Goal: Information Seeking & Learning: Learn about a topic

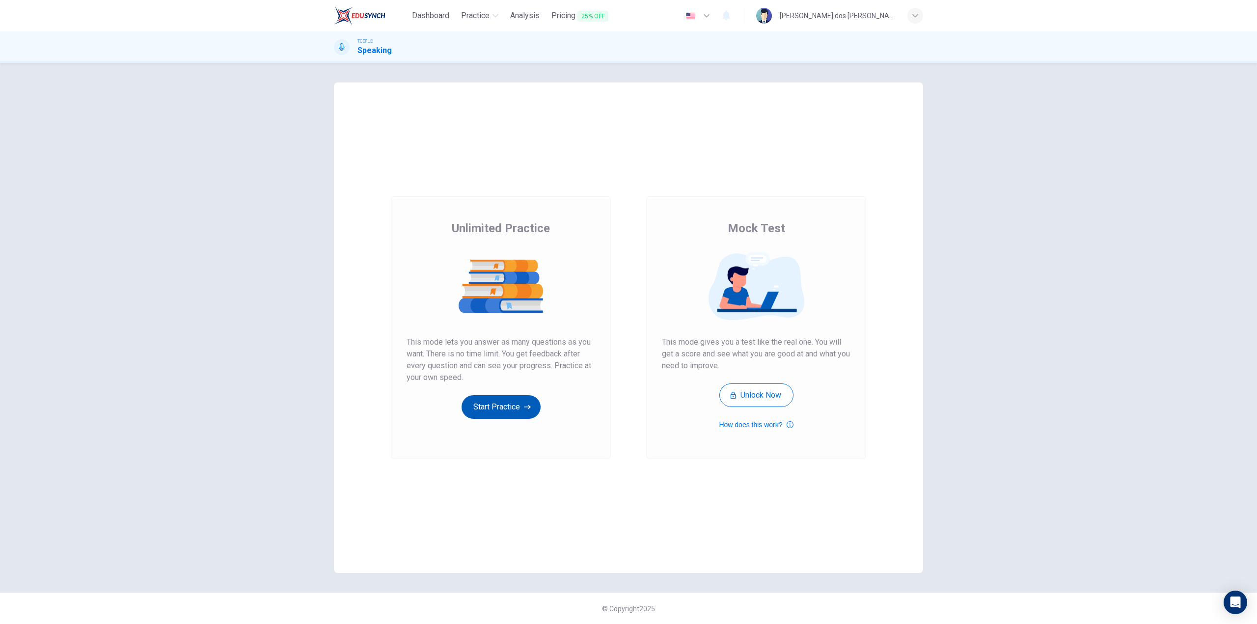
click at [535, 409] on button "Start Practice" at bounding box center [501, 407] width 79 height 24
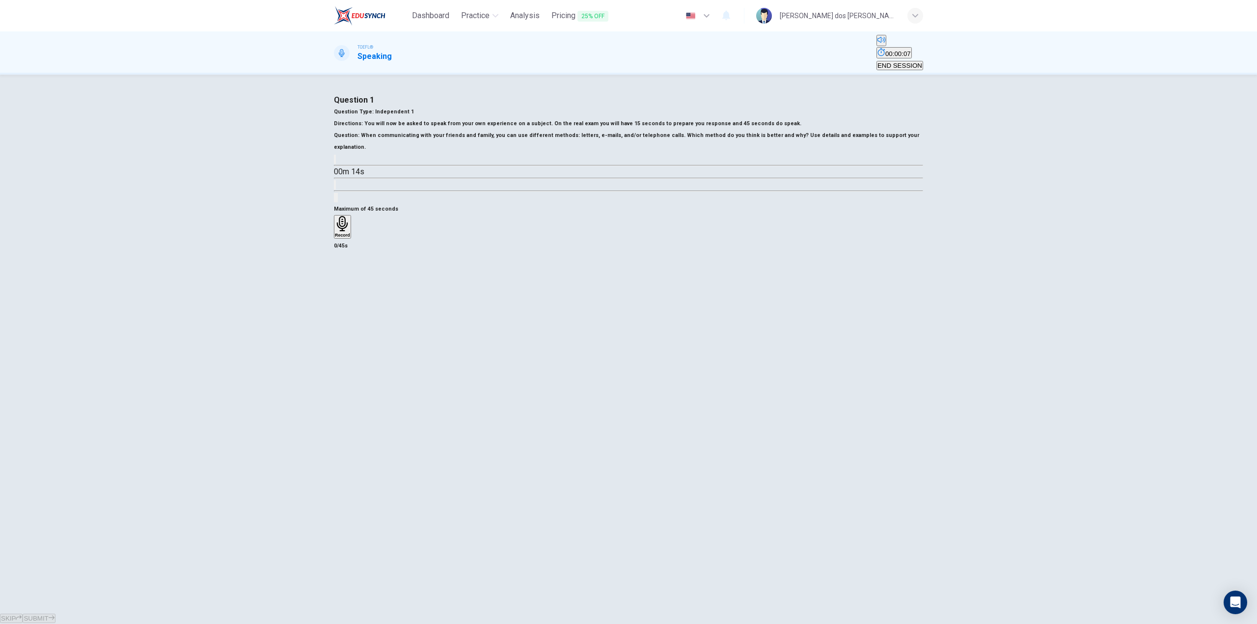
click at [336, 164] on button "button" at bounding box center [335, 159] width 2 height 9
type input "0"
click at [350, 238] on div "Record" at bounding box center [342, 227] width 15 height 22
click at [55, 616] on icon "button" at bounding box center [52, 618] width 6 height 4
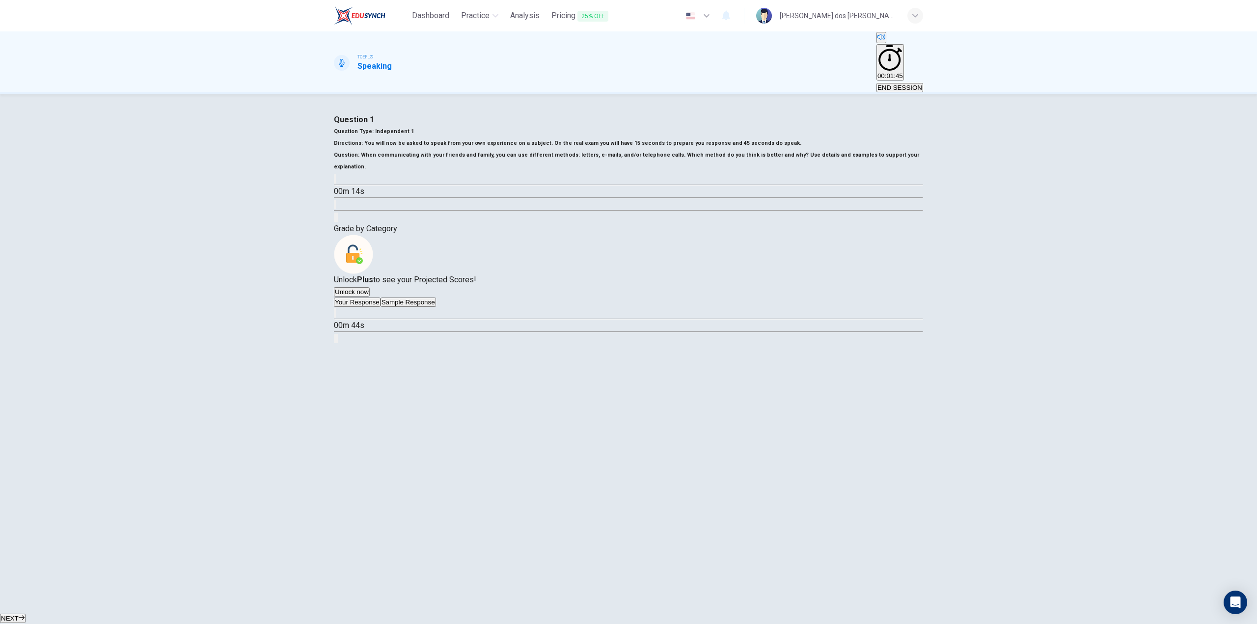
click at [346, 327] on icon "button" at bounding box center [341, 321] width 10 height 12
type input "99"
click at [436, 307] on button "Sample Response" at bounding box center [408, 302] width 55 height 9
click at [336, 318] on button "button" at bounding box center [335, 312] width 2 height 9
type input "0"
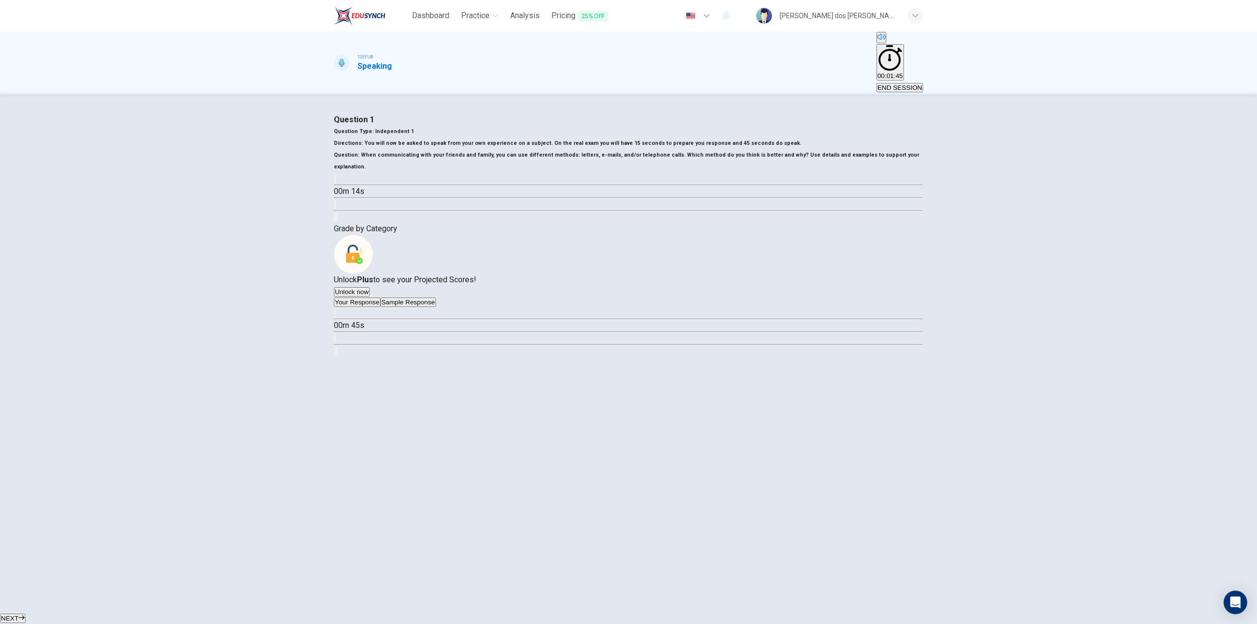
click at [26, 614] on button "NEXT" at bounding box center [13, 618] width 26 height 9
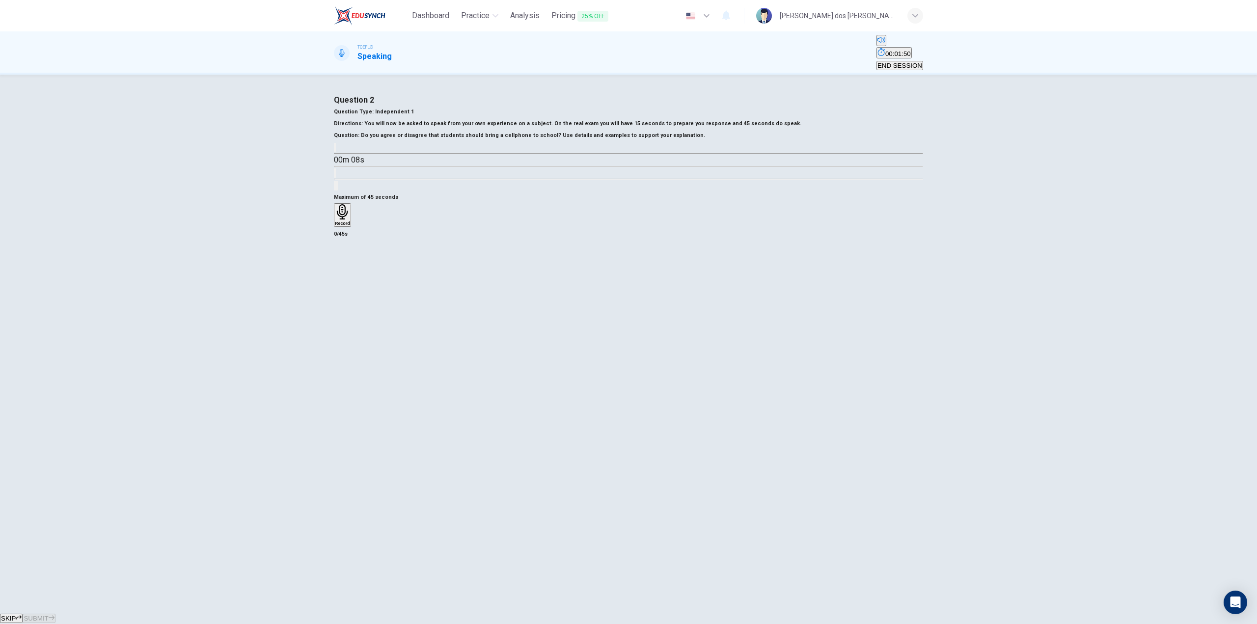
click at [335, 150] on icon "button" at bounding box center [335, 150] width 0 height 0
type input "0"
click at [350, 226] on div "Record" at bounding box center [342, 215] width 15 height 22
click at [55, 614] on button "SUBMIT" at bounding box center [39, 618] width 32 height 9
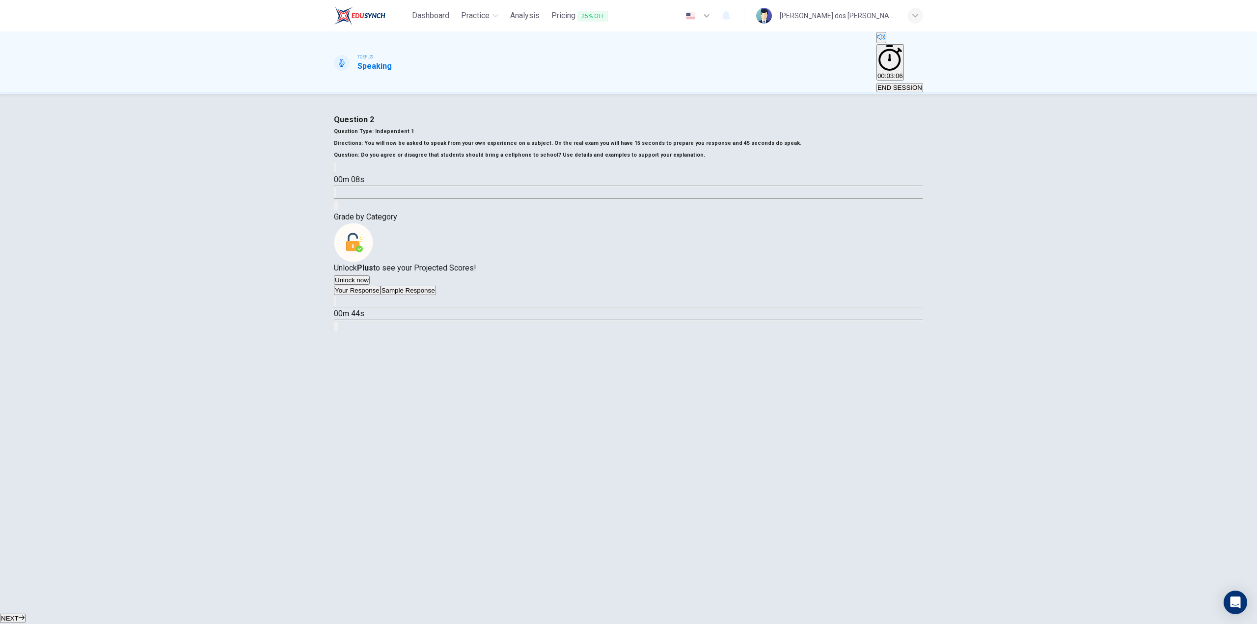
click at [26, 614] on button "NEXT" at bounding box center [13, 618] width 26 height 9
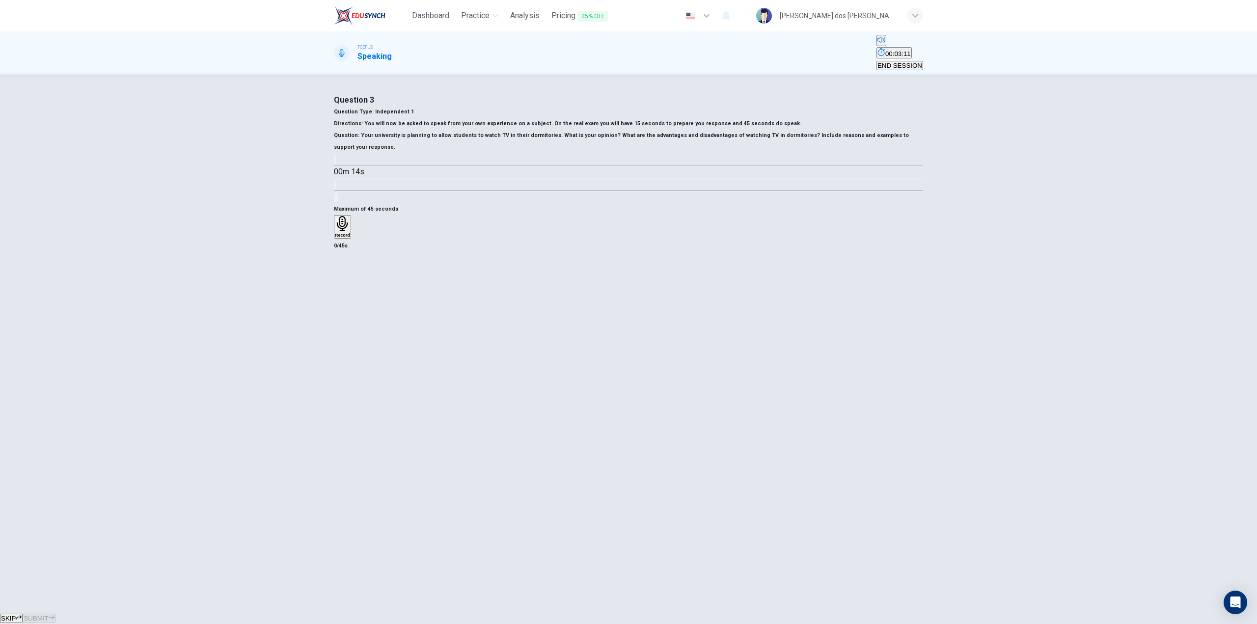
click at [23, 614] on button "SKIP" at bounding box center [11, 618] width 23 height 9
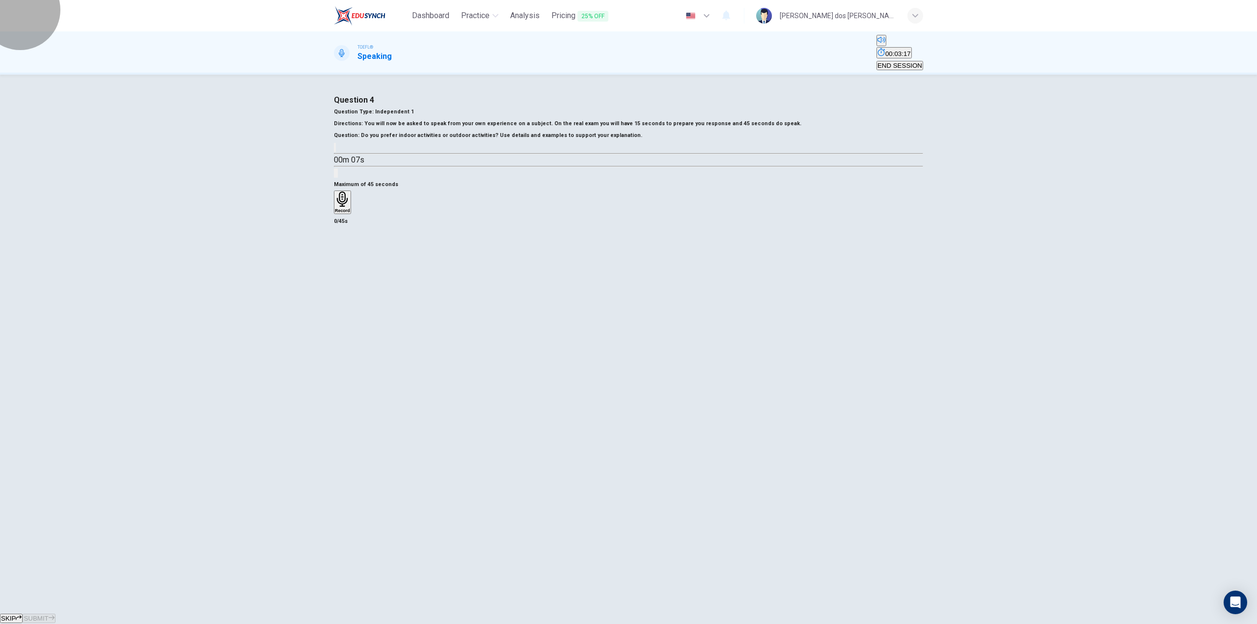
click at [885, 62] on span "END SESSION" at bounding box center [900, 65] width 45 height 7
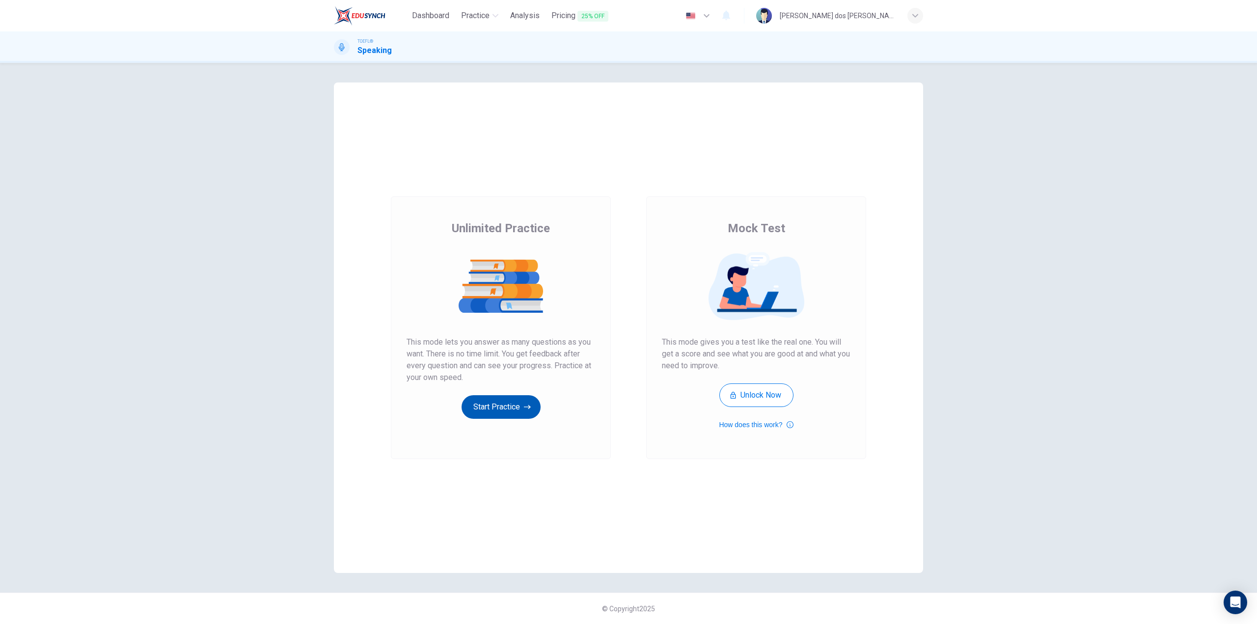
click at [480, 407] on button "Start Practice" at bounding box center [501, 407] width 79 height 24
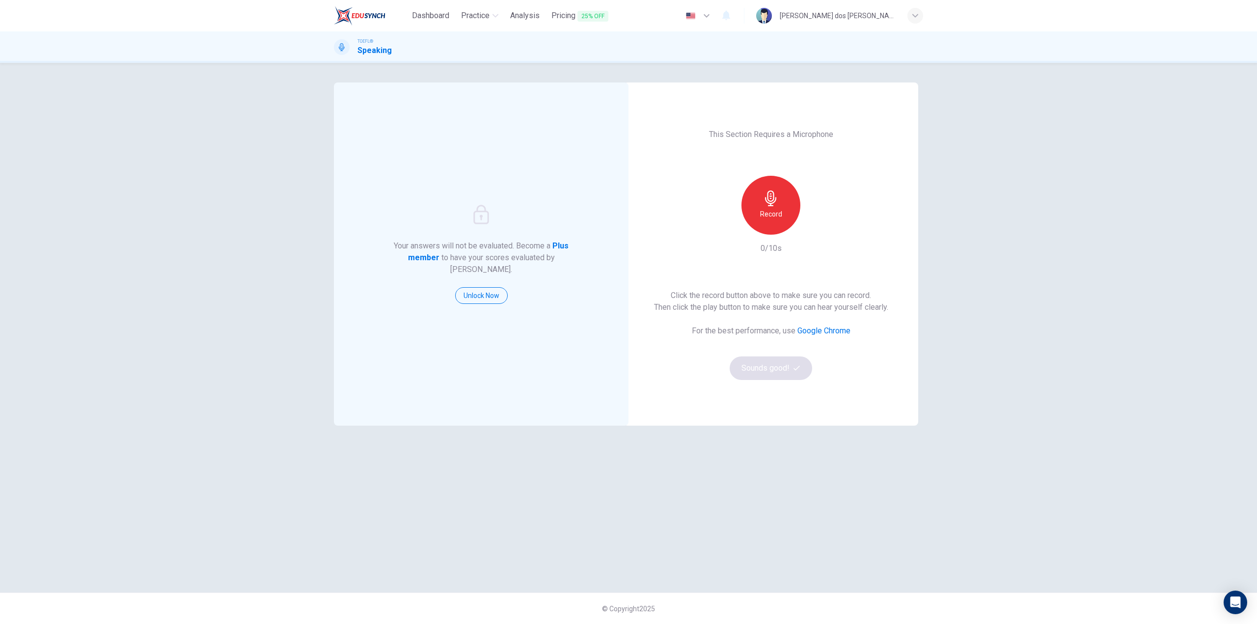
click at [768, 199] on icon "button" at bounding box center [770, 199] width 11 height 16
click at [768, 368] on button "Sounds good!" at bounding box center [771, 369] width 83 height 24
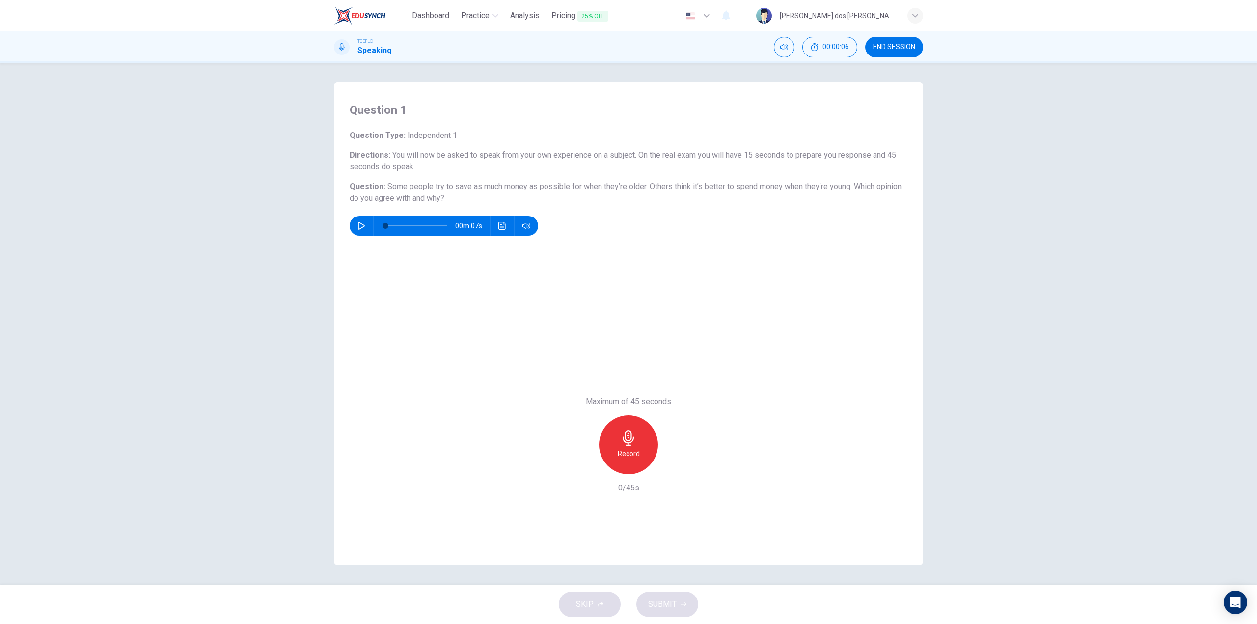
drag, startPoint x: 422, startPoint y: 186, endPoint x: 497, endPoint y: 203, distance: 76.6
click at [497, 203] on h6 "Question : Some people try to save as much money as possible for when they’re o…" at bounding box center [629, 193] width 558 height 24
click at [894, 60] on div "TOEFL® Speaking 00:00:33 END SESSION" at bounding box center [628, 46] width 1257 height 31
click at [893, 50] on span "END SESSION" at bounding box center [894, 47] width 42 height 8
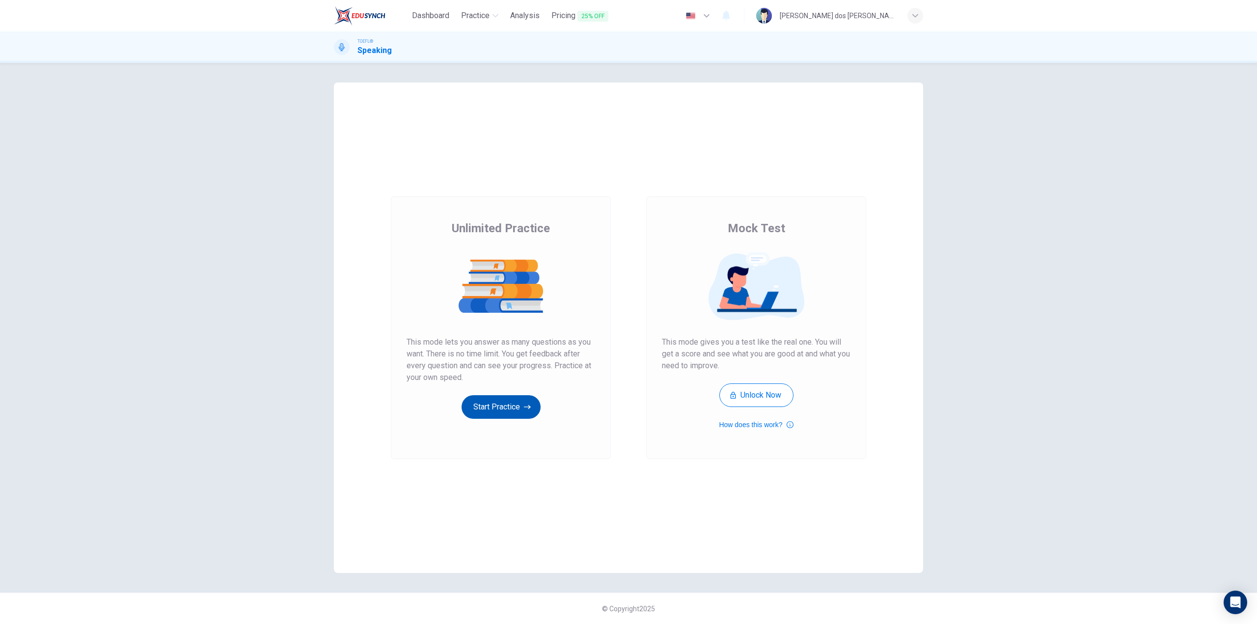
click at [507, 417] on button "Start Practice" at bounding box center [501, 407] width 79 height 24
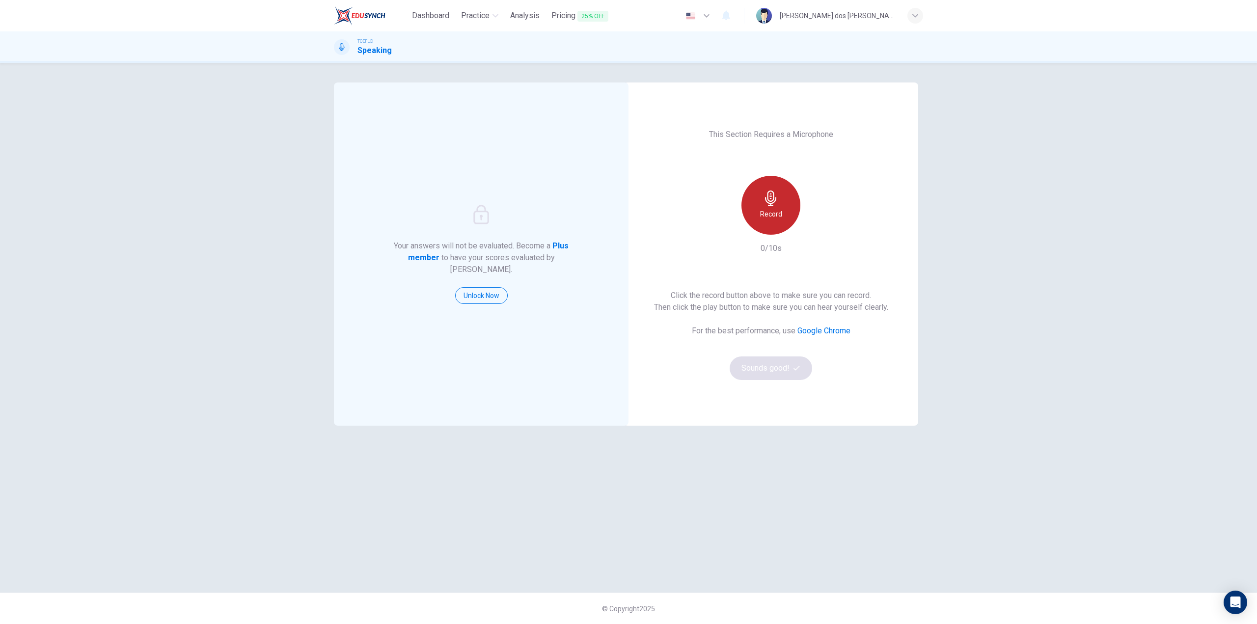
click at [753, 205] on div "Record" at bounding box center [771, 205] width 59 height 59
click at [751, 364] on button "Sounds good!" at bounding box center [771, 369] width 83 height 24
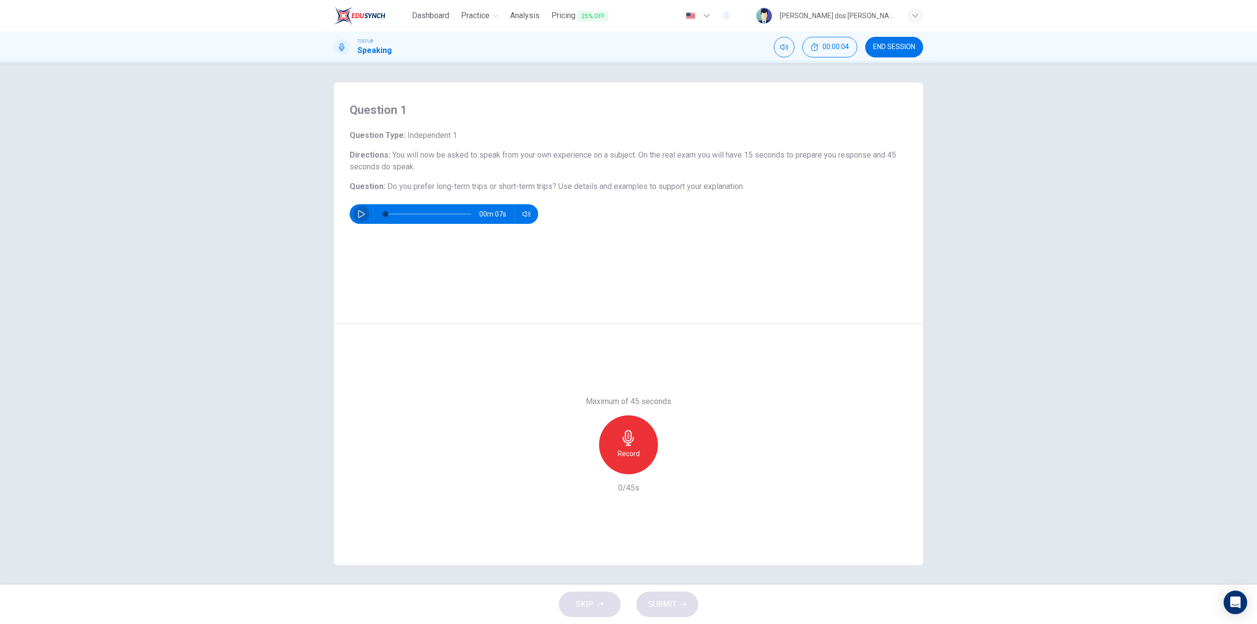
click at [360, 215] on icon "button" at bounding box center [362, 214] width 8 height 8
type input "0"
click at [647, 443] on div "Record" at bounding box center [628, 445] width 59 height 59
click at [583, 467] on icon "button" at bounding box center [583, 466] width 9 height 9
click at [632, 462] on div "Record" at bounding box center [628, 445] width 59 height 59
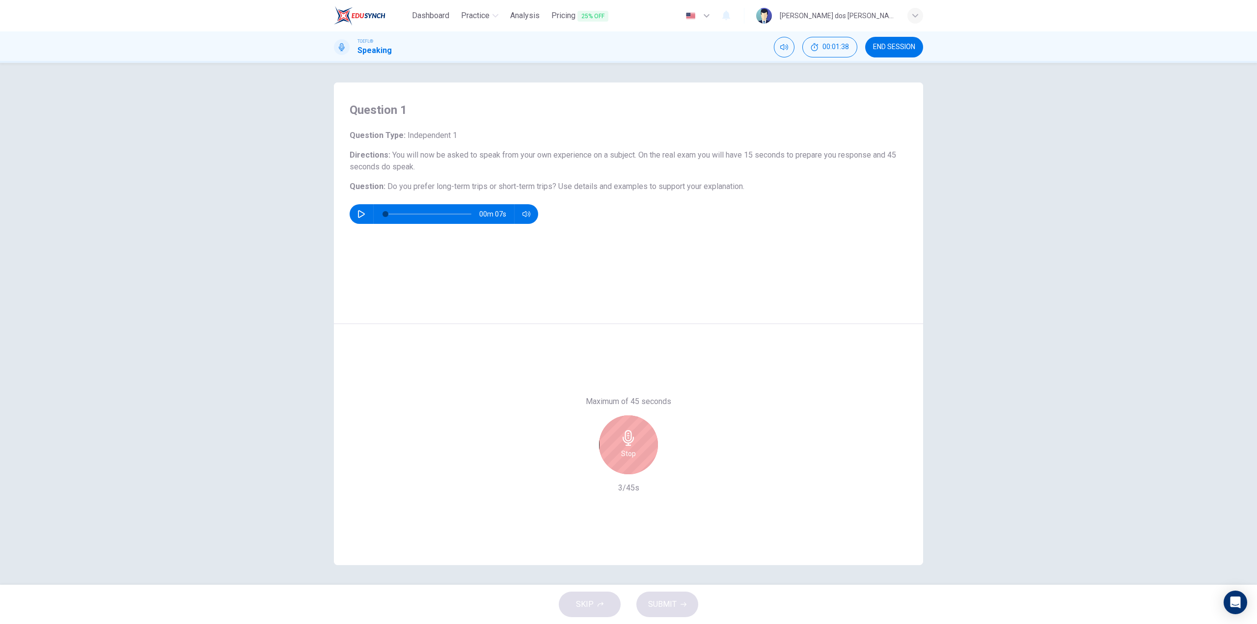
click at [599, 416] on button "Stop" at bounding box center [628, 445] width 59 height 59
click at [584, 463] on icon "button" at bounding box center [583, 466] width 9 height 9
click at [626, 446] on div "Record" at bounding box center [628, 445] width 59 height 59
click at [641, 438] on div "Stop" at bounding box center [628, 445] width 59 height 59
click at [583, 463] on icon "button" at bounding box center [583, 466] width 9 height 9
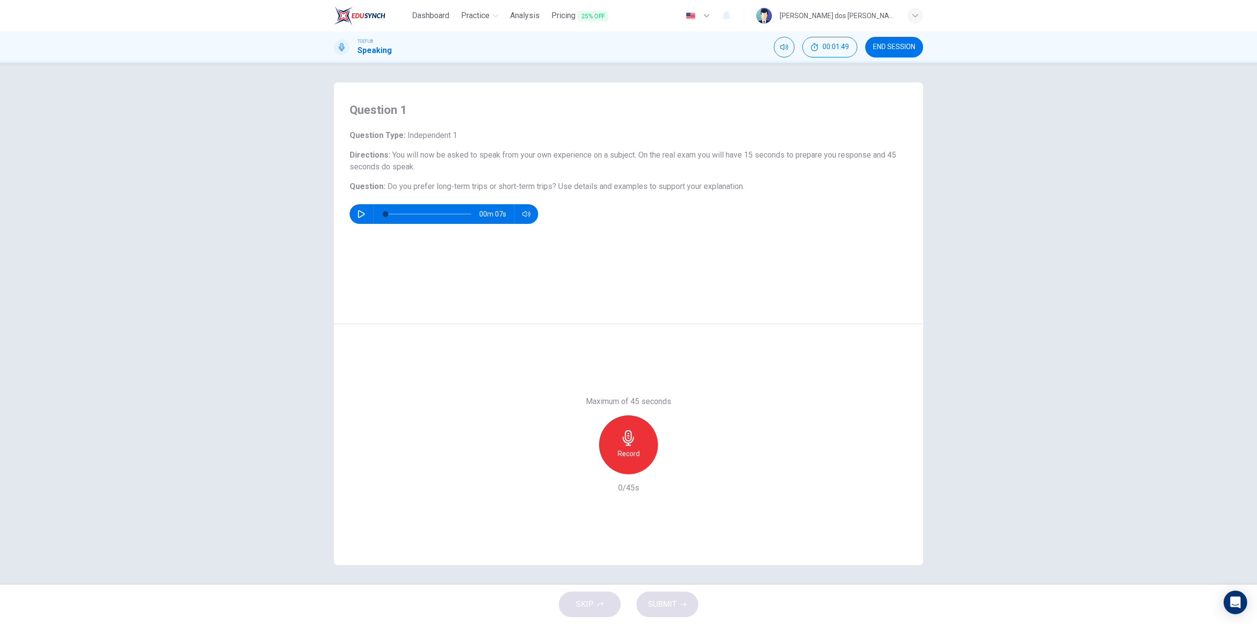
click at [618, 447] on div "Record" at bounding box center [628, 445] width 59 height 59
click at [668, 597] on button "SUBMIT" at bounding box center [668, 605] width 62 height 26
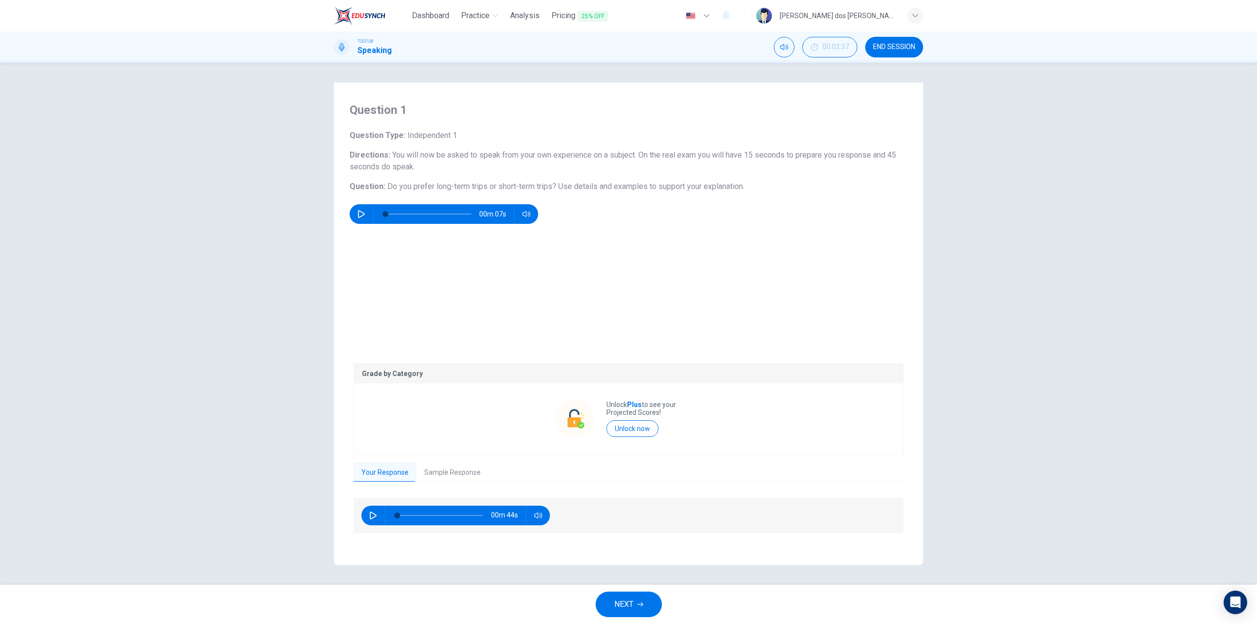
click at [629, 605] on span "NEXT" at bounding box center [623, 605] width 19 height 14
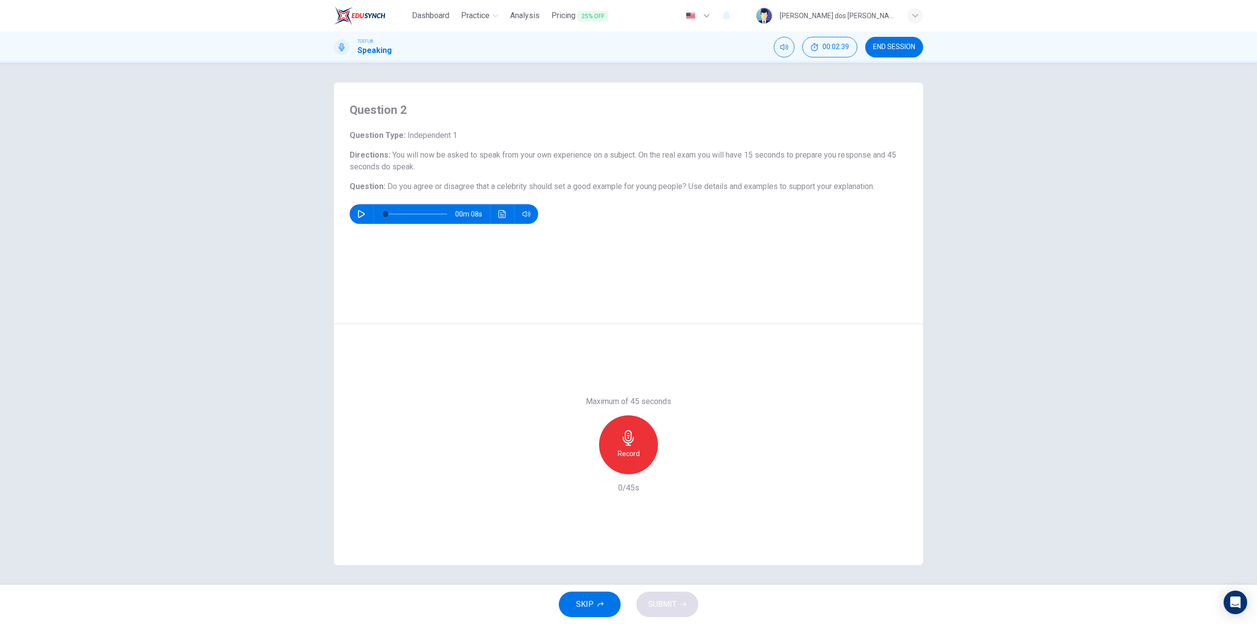
click at [362, 216] on icon "button" at bounding box center [361, 214] width 7 height 8
type input "0"
click at [649, 449] on div "Record" at bounding box center [628, 445] width 59 height 59
drag, startPoint x: 582, startPoint y: 465, endPoint x: 636, endPoint y: 541, distance: 93.3
click at [636, 541] on div "Maximum of 45 seconds Record 45/45s" at bounding box center [628, 444] width 589 height 241
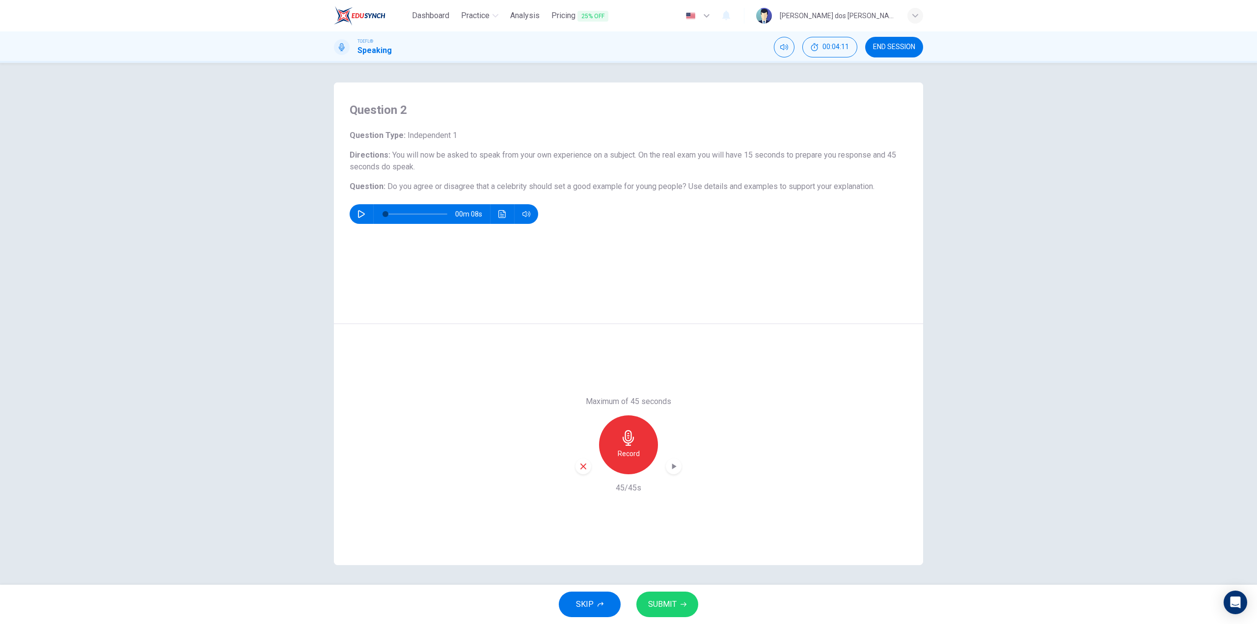
click at [586, 471] on div "button" at bounding box center [584, 467] width 16 height 16
click at [633, 454] on h6 "Record" at bounding box center [629, 454] width 22 height 12
click at [660, 610] on span "SUBMIT" at bounding box center [662, 605] width 28 height 14
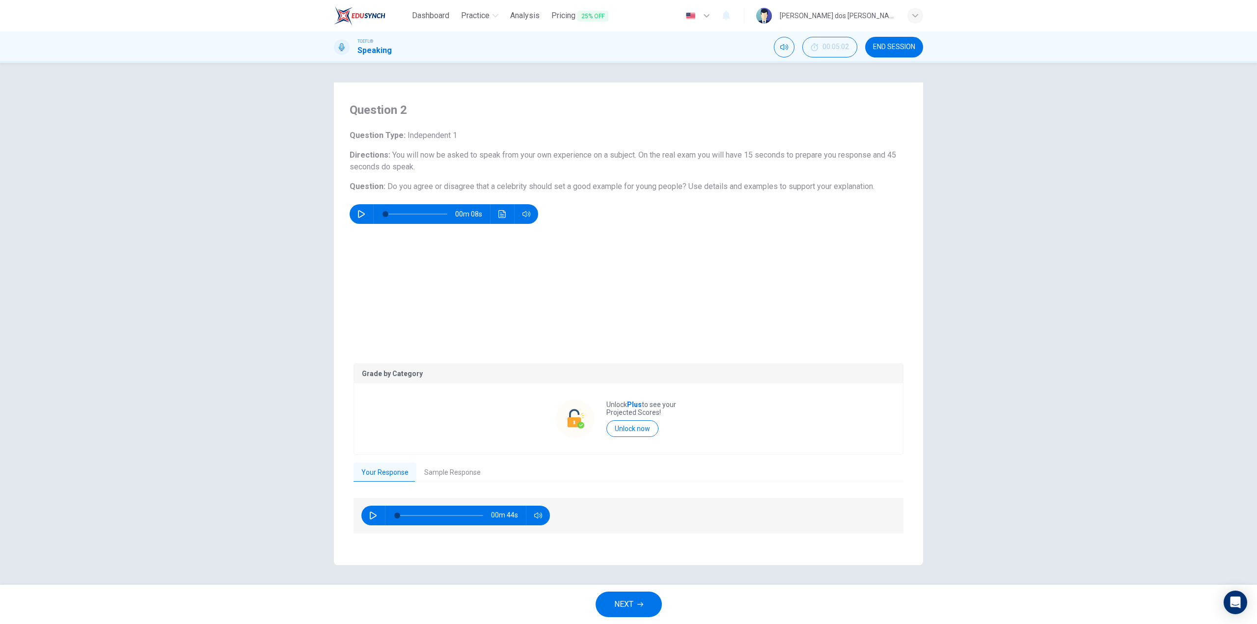
click at [645, 601] on button "NEXT" at bounding box center [629, 605] width 66 height 26
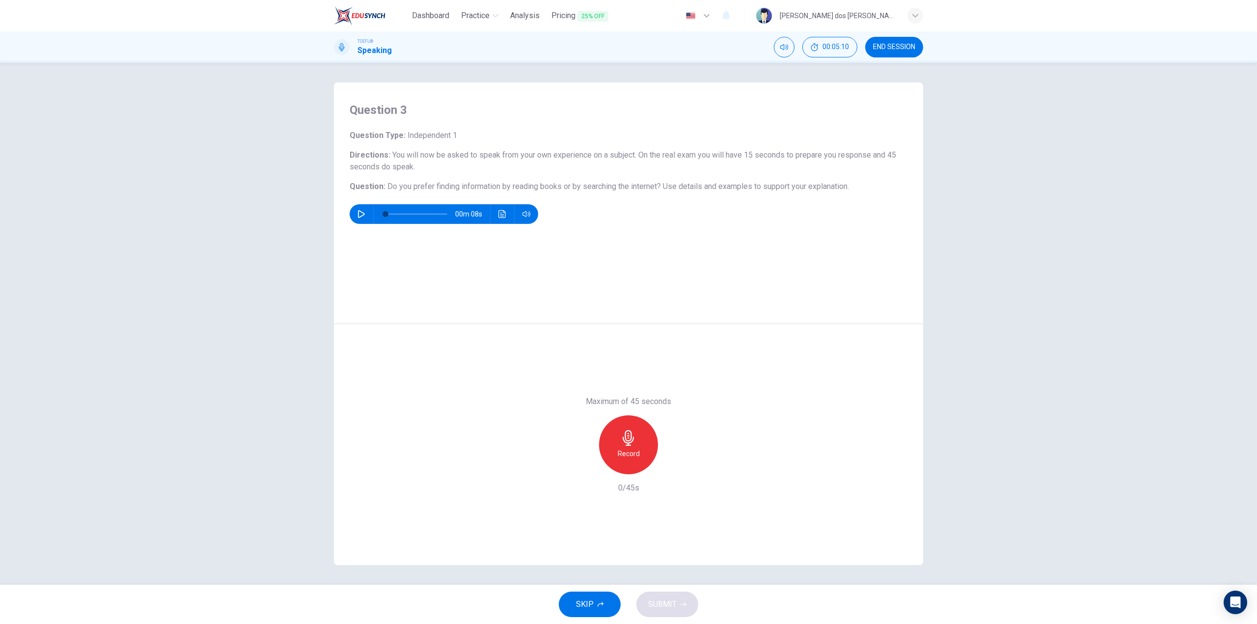
click at [365, 217] on button "button" at bounding box center [362, 214] width 16 height 20
type input "0"
click at [643, 432] on div "Record" at bounding box center [628, 445] width 59 height 59
click at [581, 468] on icon "button" at bounding box center [584, 467] width 6 height 6
click at [641, 445] on div "Record" at bounding box center [628, 445] width 59 height 59
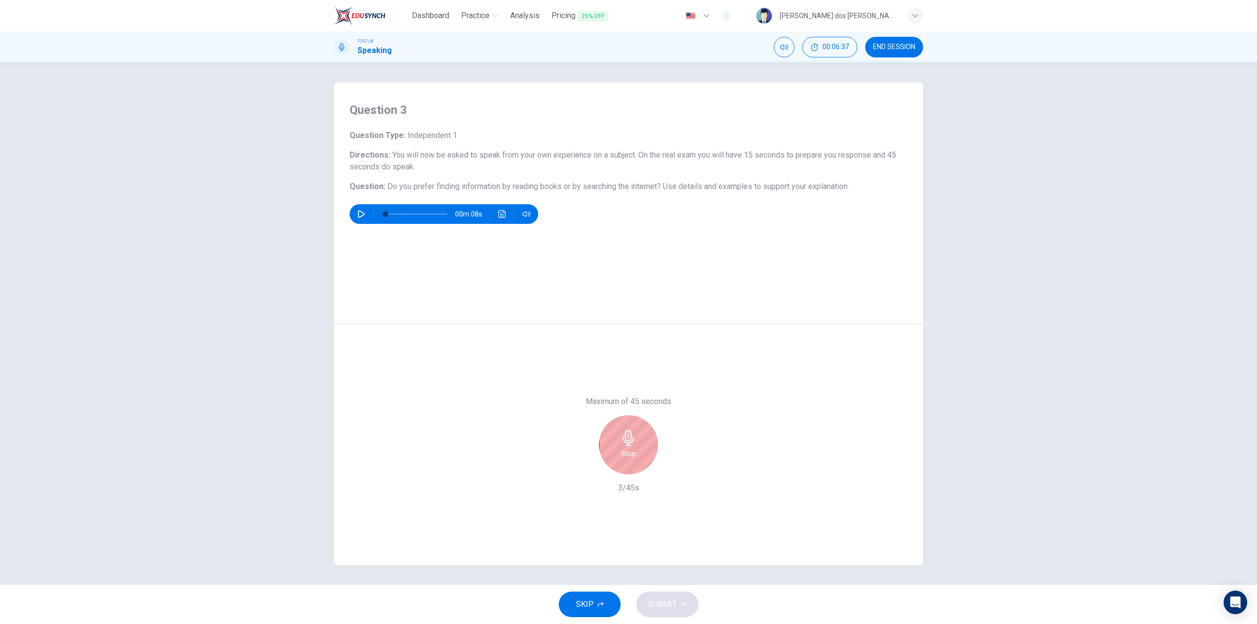
click at [652, 441] on div "Stop" at bounding box center [628, 445] width 59 height 59
click at [593, 464] on div "Record" at bounding box center [629, 445] width 106 height 59
click at [588, 468] on div "button" at bounding box center [584, 467] width 16 height 16
click at [637, 448] on h6 "Record" at bounding box center [629, 454] width 22 height 12
click at [635, 430] on icon "button" at bounding box center [629, 438] width 16 height 16
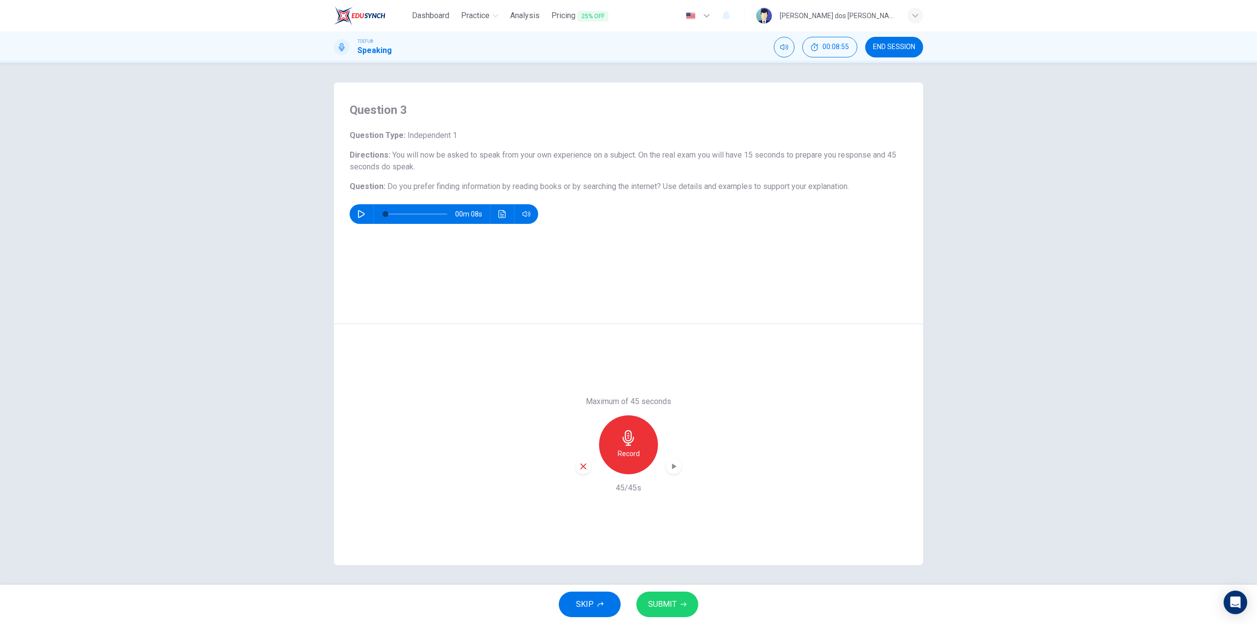
click at [585, 473] on div "button" at bounding box center [584, 467] width 16 height 16
click at [627, 449] on h6 "Record" at bounding box center [629, 454] width 22 height 12
click at [653, 607] on span "SUBMIT" at bounding box center [662, 605] width 28 height 14
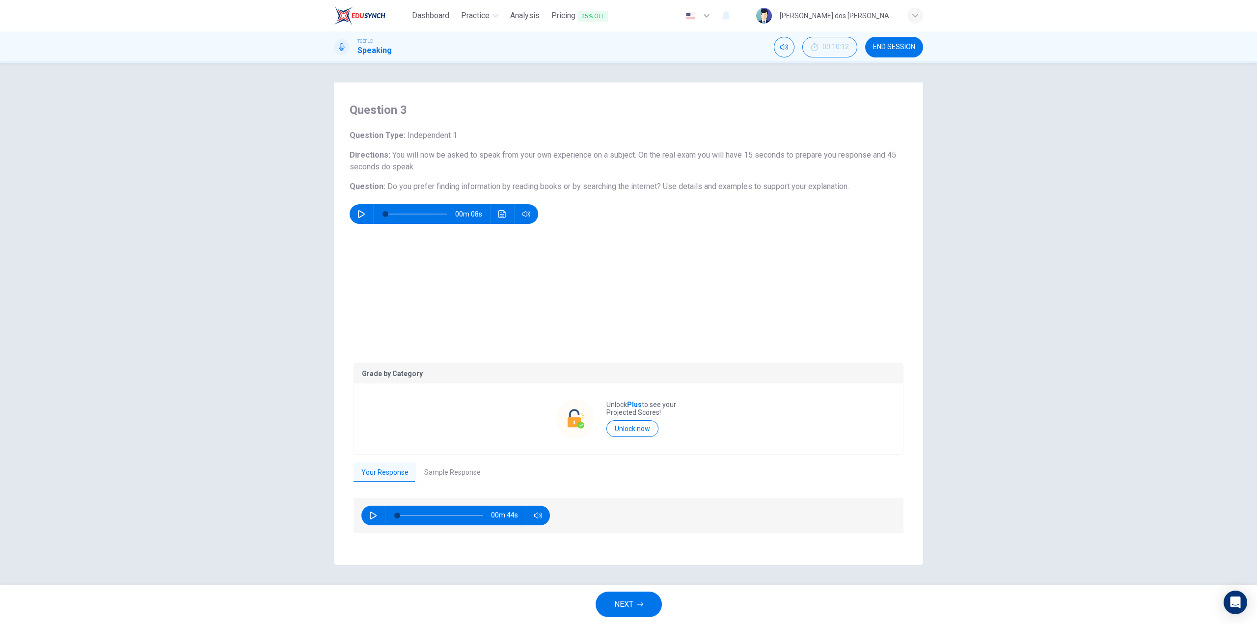
click at [627, 605] on span "NEXT" at bounding box center [623, 605] width 19 height 14
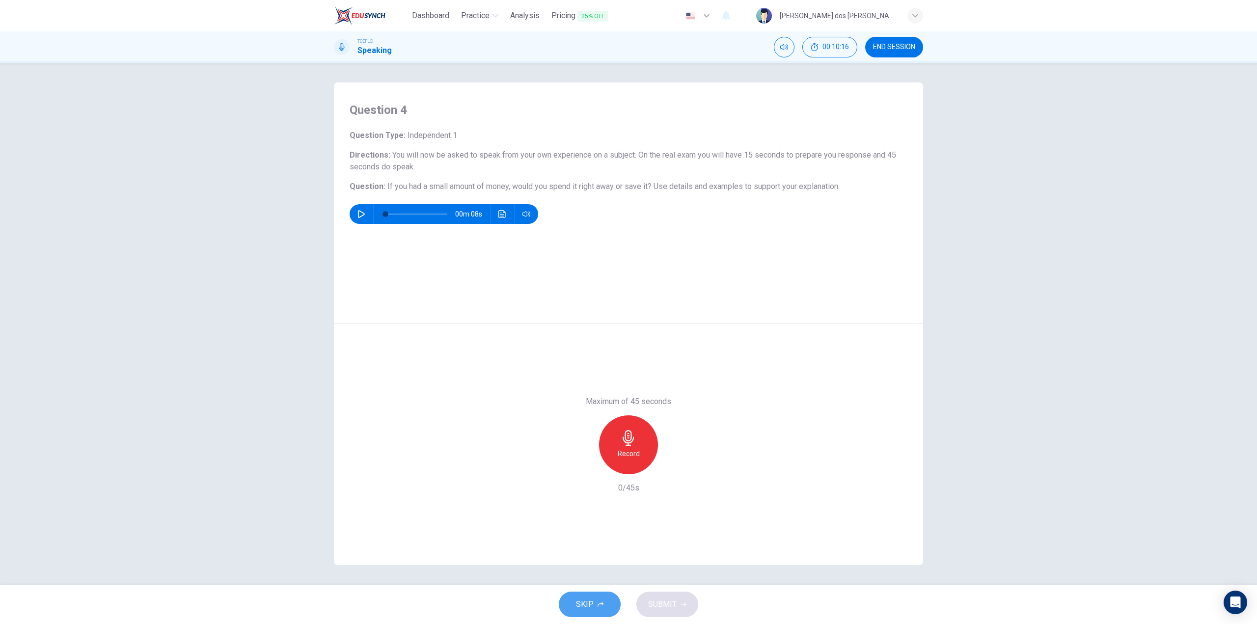
click at [598, 595] on button "SKIP" at bounding box center [590, 605] width 62 height 26
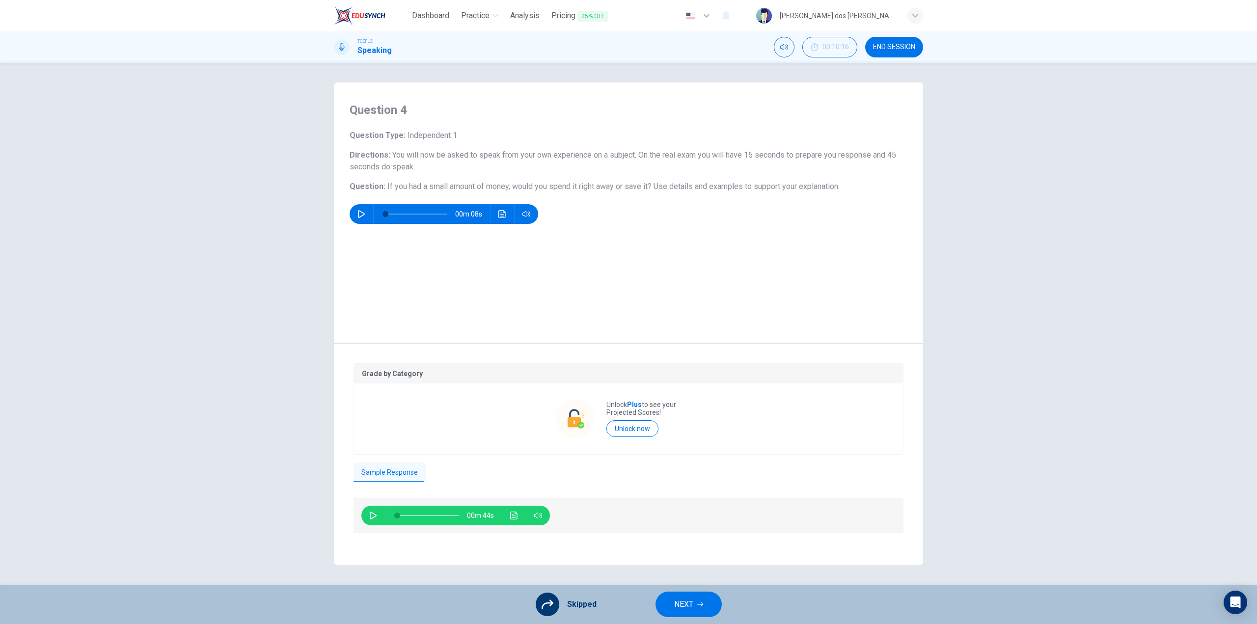
click at [553, 607] on icon at bounding box center [548, 605] width 12 height 12
click at [691, 602] on span "NEXT" at bounding box center [683, 605] width 19 height 14
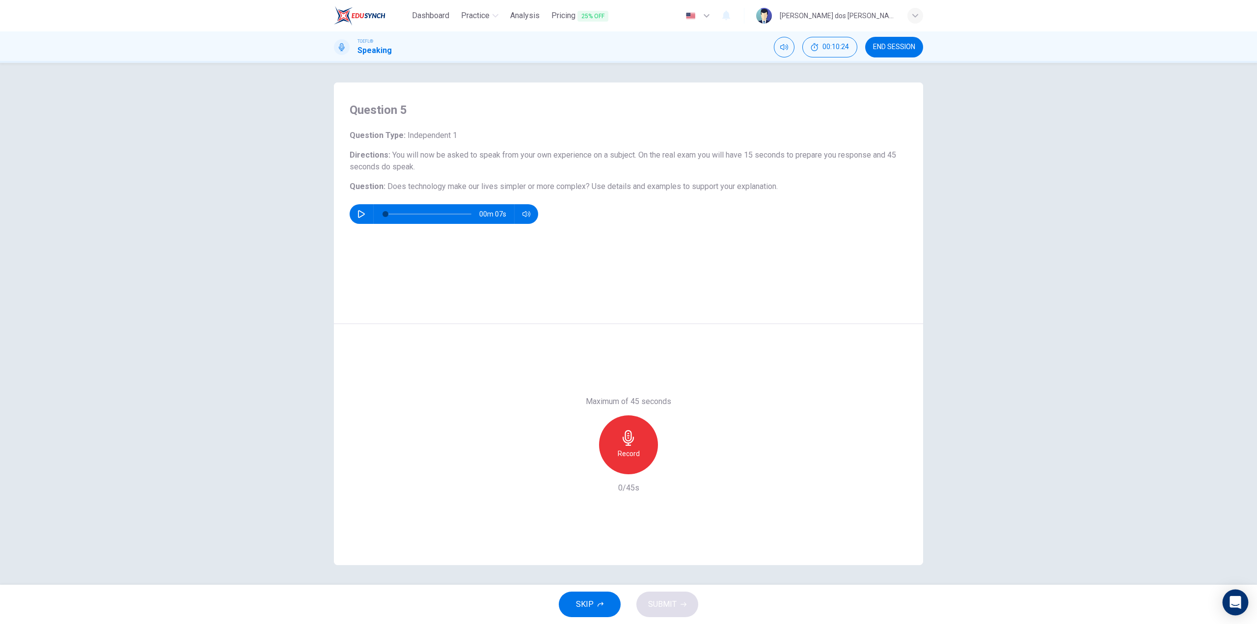
click at [1241, 604] on div "Open Intercom Messenger" at bounding box center [1236, 603] width 26 height 26
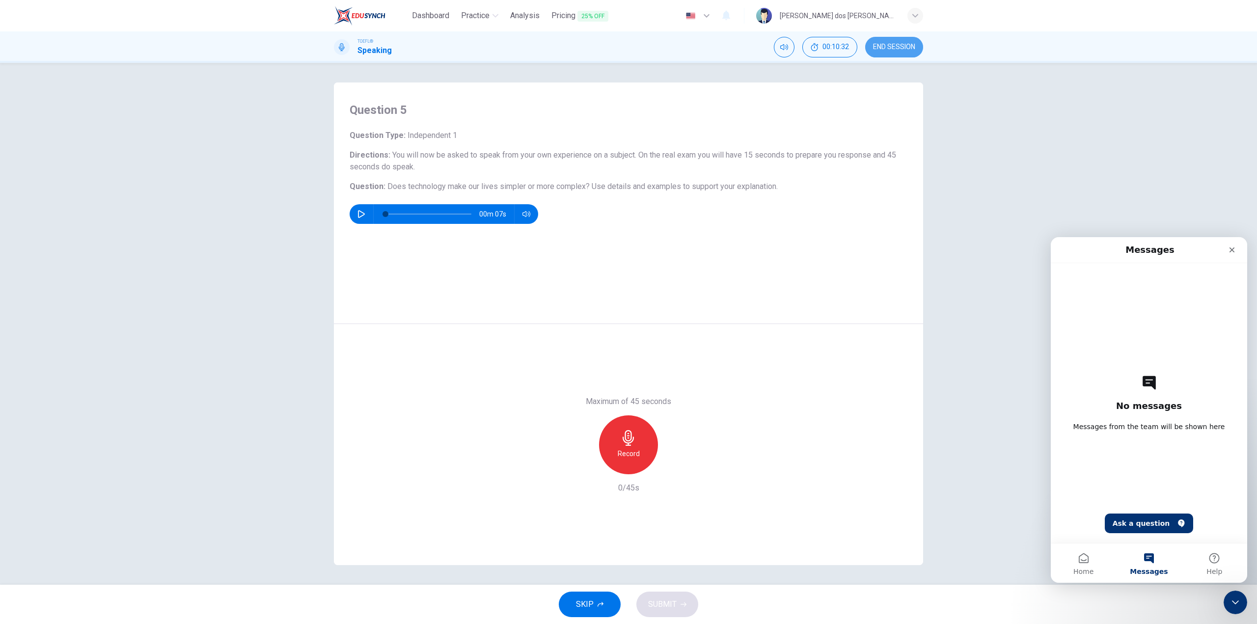
click at [880, 51] on span "END SESSION" at bounding box center [894, 47] width 42 height 8
